Goal: Task Accomplishment & Management: Manage account settings

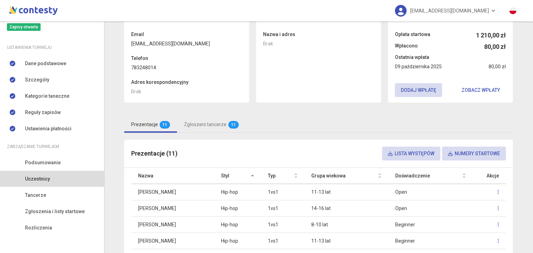
scroll to position [8, 0]
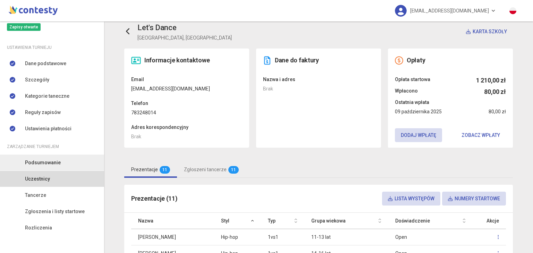
click at [48, 161] on span "Podsumowanie" at bounding box center [43, 163] width 36 height 8
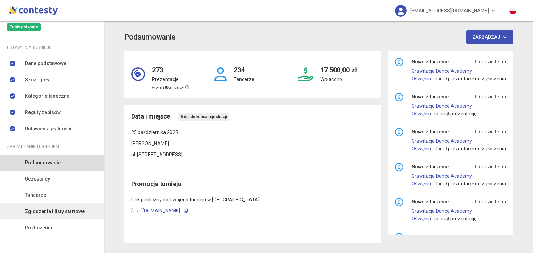
click at [48, 217] on link "Zgłoszenia i listy startowe" at bounding box center [52, 212] width 104 height 16
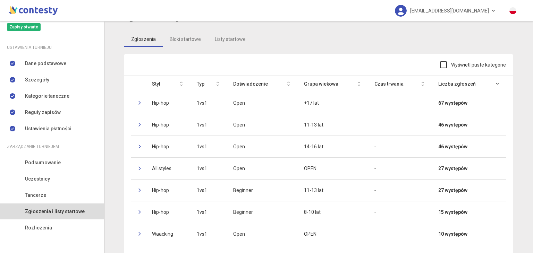
scroll to position [12, 0]
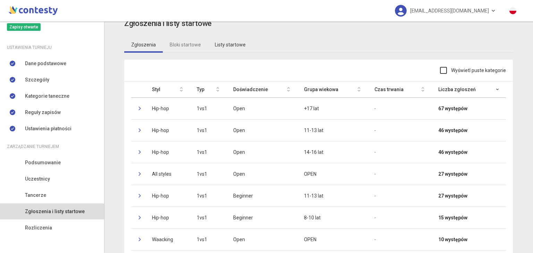
click at [226, 45] on link "Listy startowe" at bounding box center [230, 45] width 45 height 16
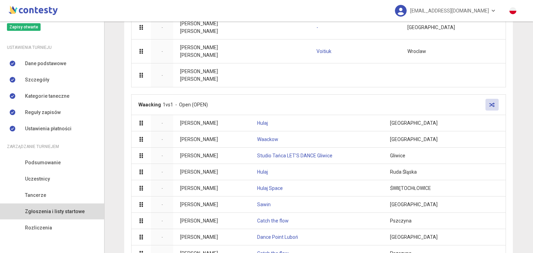
scroll to position [4790, 0]
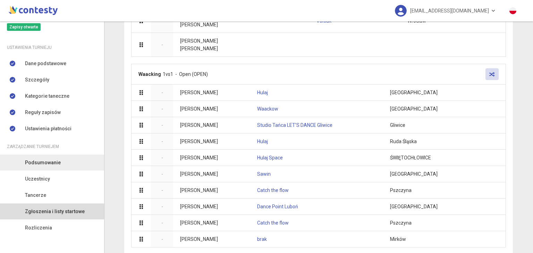
click at [71, 160] on link "Podsumowanie" at bounding box center [52, 163] width 104 height 16
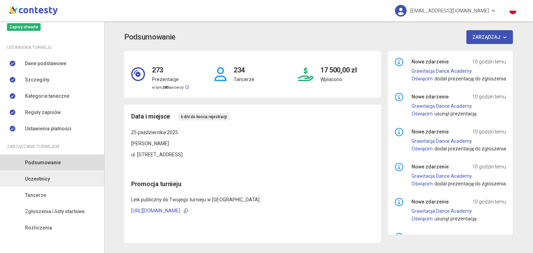
click at [47, 173] on link "Uczestnicy" at bounding box center [52, 179] width 104 height 16
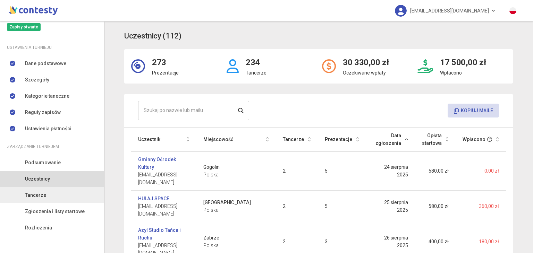
click at [52, 195] on link "Tancerze" at bounding box center [52, 195] width 104 height 16
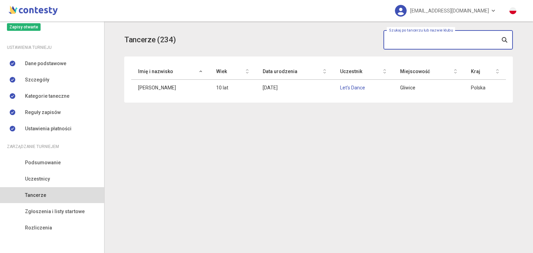
click at [415, 42] on input "text" at bounding box center [448, 39] width 129 height 19
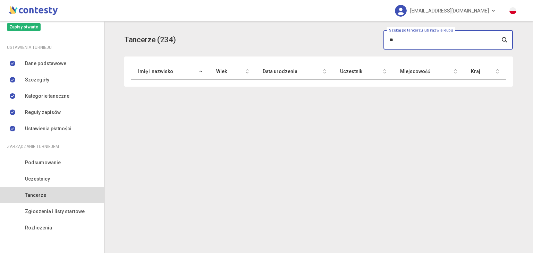
type input "*"
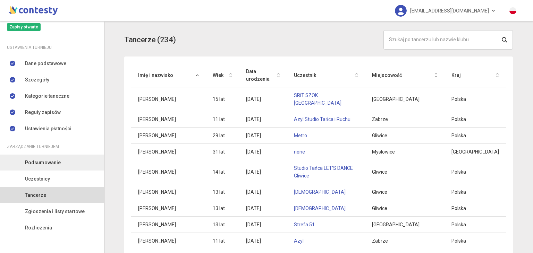
click at [47, 168] on link "Podsumowanie" at bounding box center [52, 163] width 104 height 16
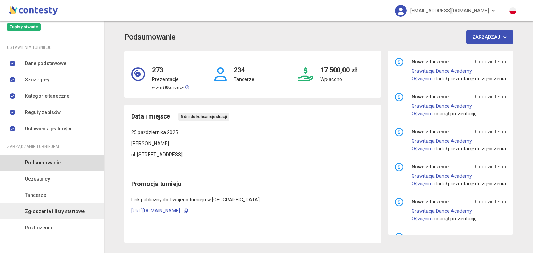
click at [51, 210] on span "Zgłoszenia i listy startowe" at bounding box center [55, 212] width 60 height 8
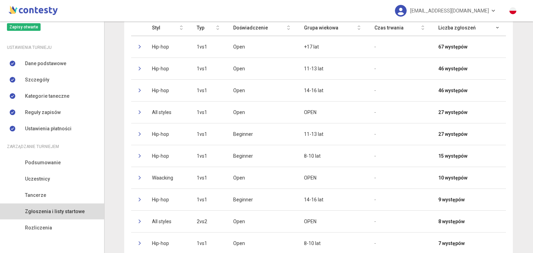
scroll to position [75, 0]
click at [135, 70] on td at bounding box center [138, 68] width 14 height 22
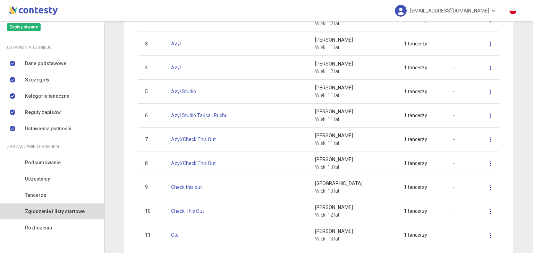
scroll to position [32, 0]
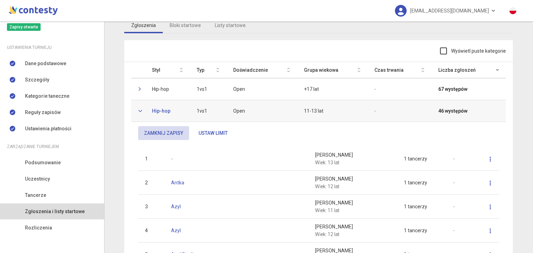
click at [138, 111] on icon at bounding box center [140, 111] width 4 height 4
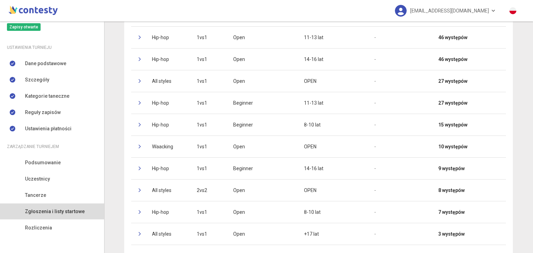
scroll to position [0, 0]
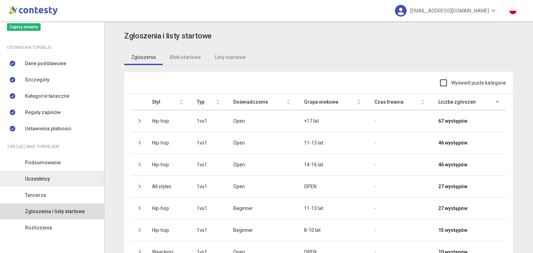
click at [53, 178] on link "Uczestnicy" at bounding box center [52, 179] width 104 height 16
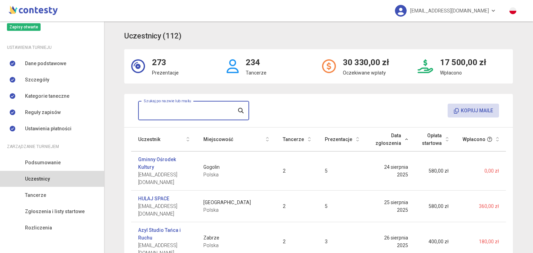
click at [196, 111] on input "text" at bounding box center [193, 110] width 111 height 19
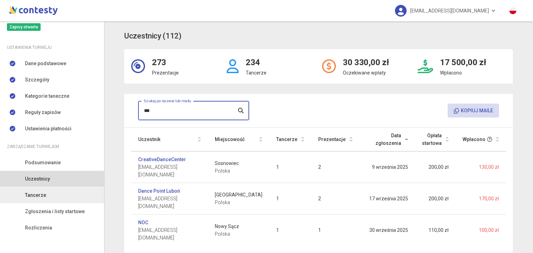
type input "***"
click at [70, 192] on link "Tancerze" at bounding box center [52, 195] width 104 height 16
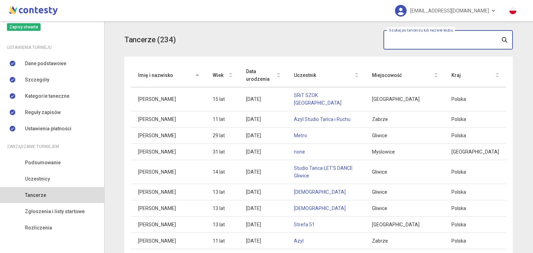
click at [440, 40] on input "text" at bounding box center [448, 39] width 129 height 19
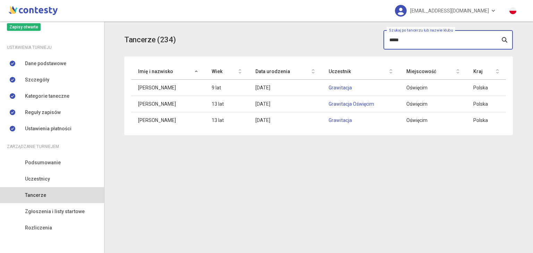
type input "*****"
